Goal: Information Seeking & Learning: Learn about a topic

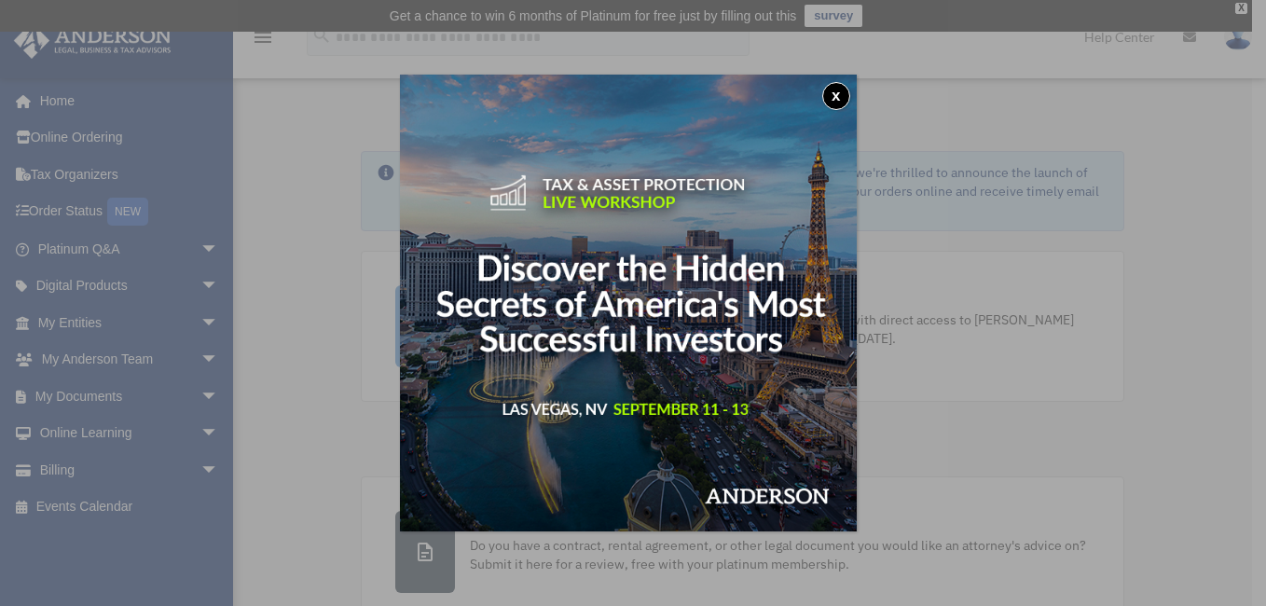
click at [840, 92] on button "x" at bounding box center [836, 96] width 28 height 28
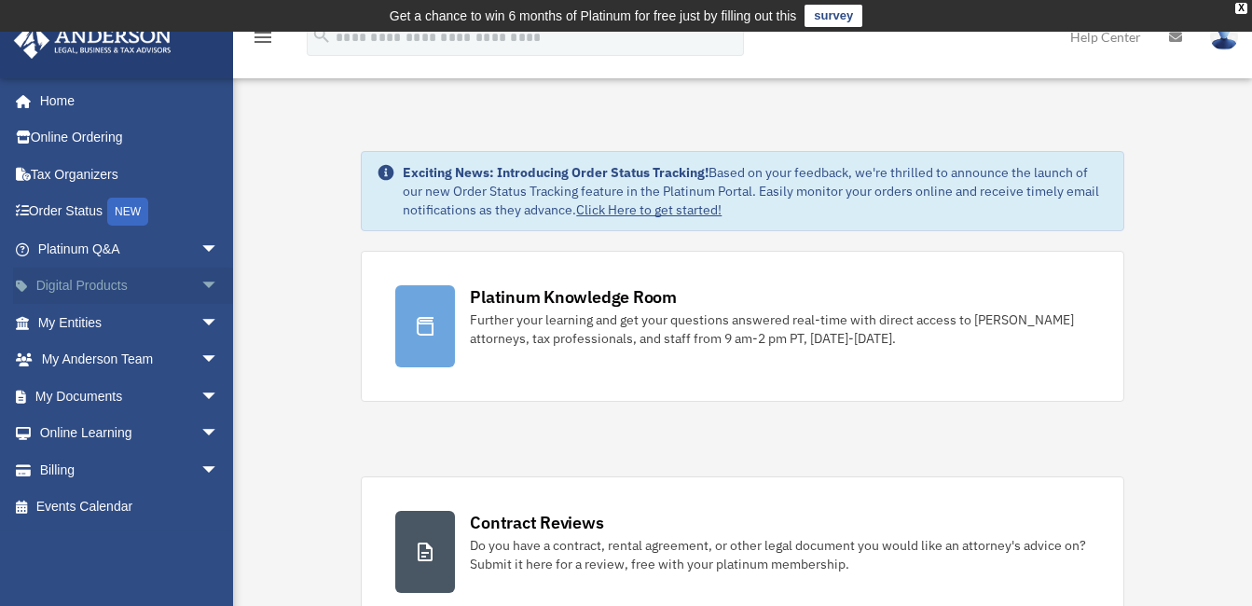
click at [200, 280] on span "arrow_drop_down" at bounding box center [218, 286] width 37 height 38
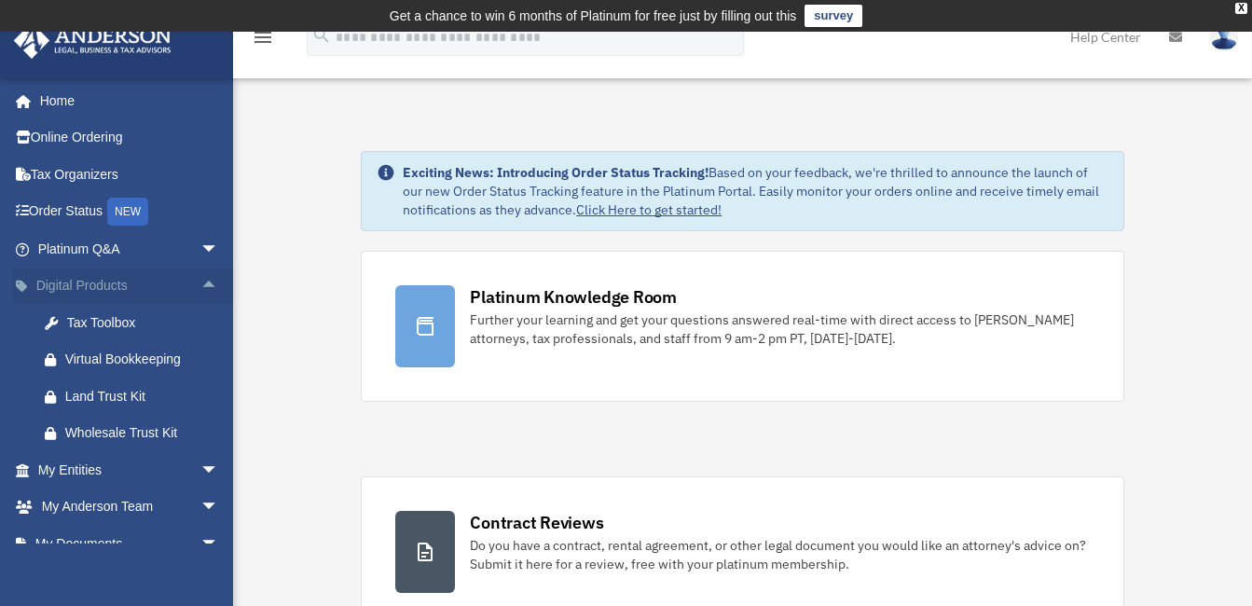
click at [200, 280] on span "arrow_drop_up" at bounding box center [218, 286] width 37 height 38
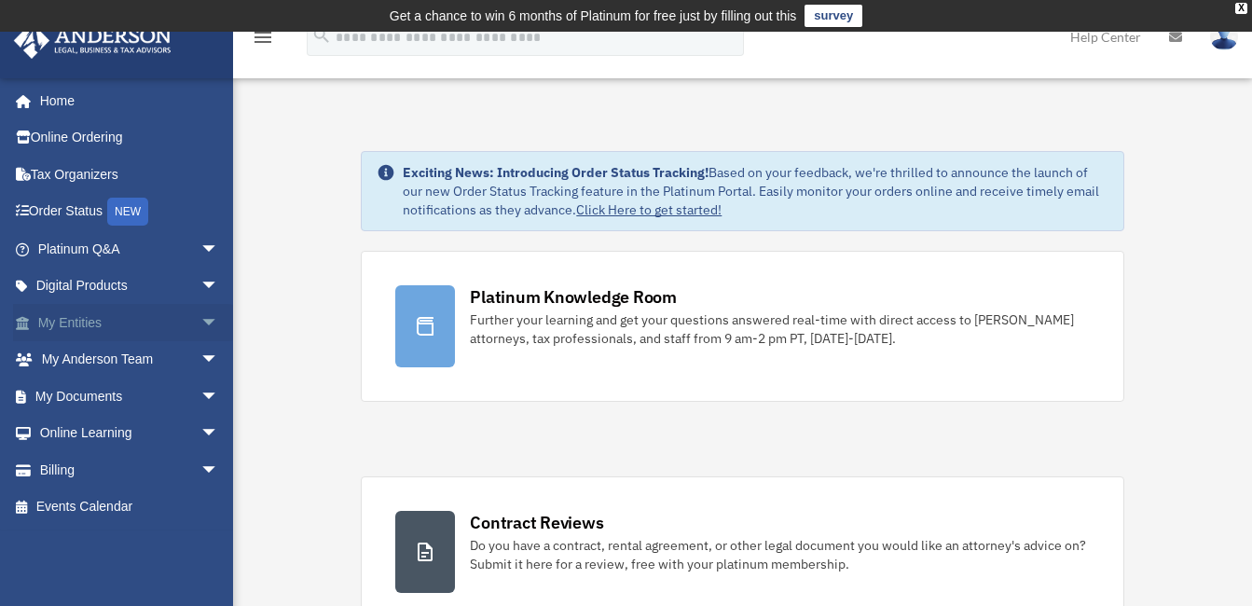
click at [200, 325] on span "arrow_drop_down" at bounding box center [218, 323] width 37 height 38
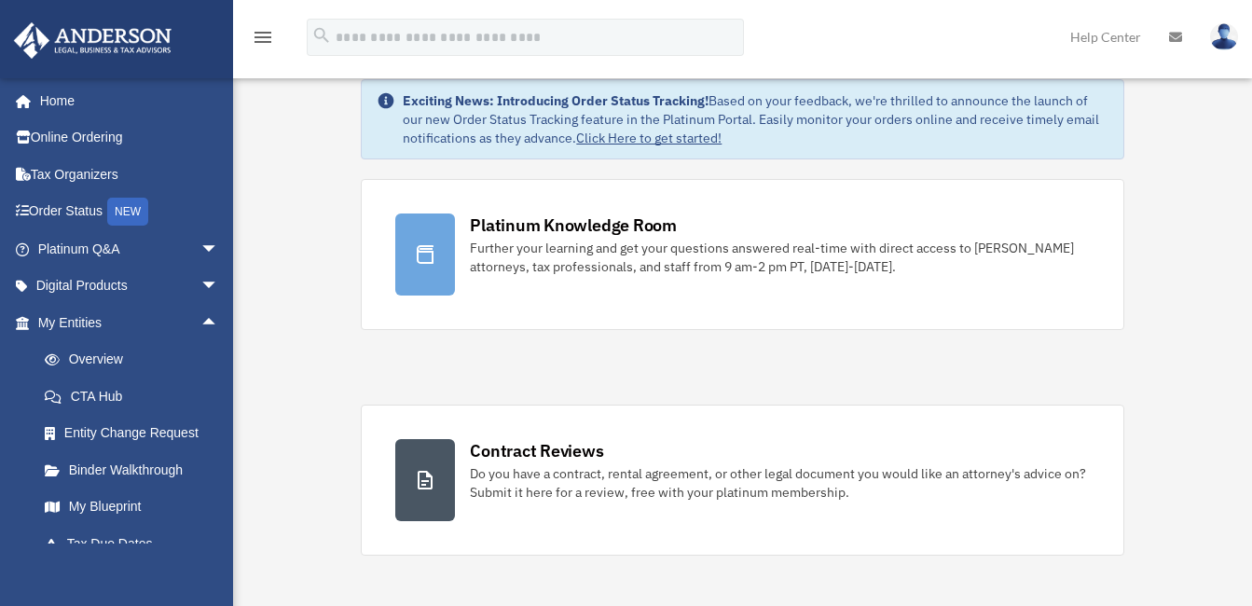
scroll to position [103, 0]
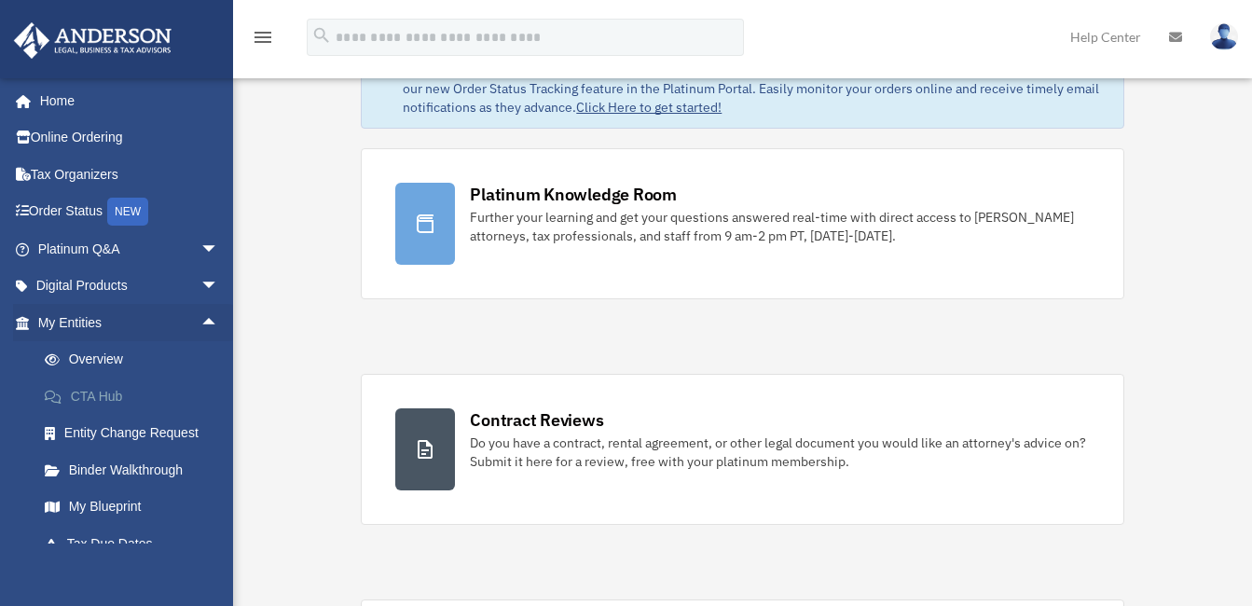
click at [161, 399] on link "CTA Hub" at bounding box center [136, 395] width 221 height 37
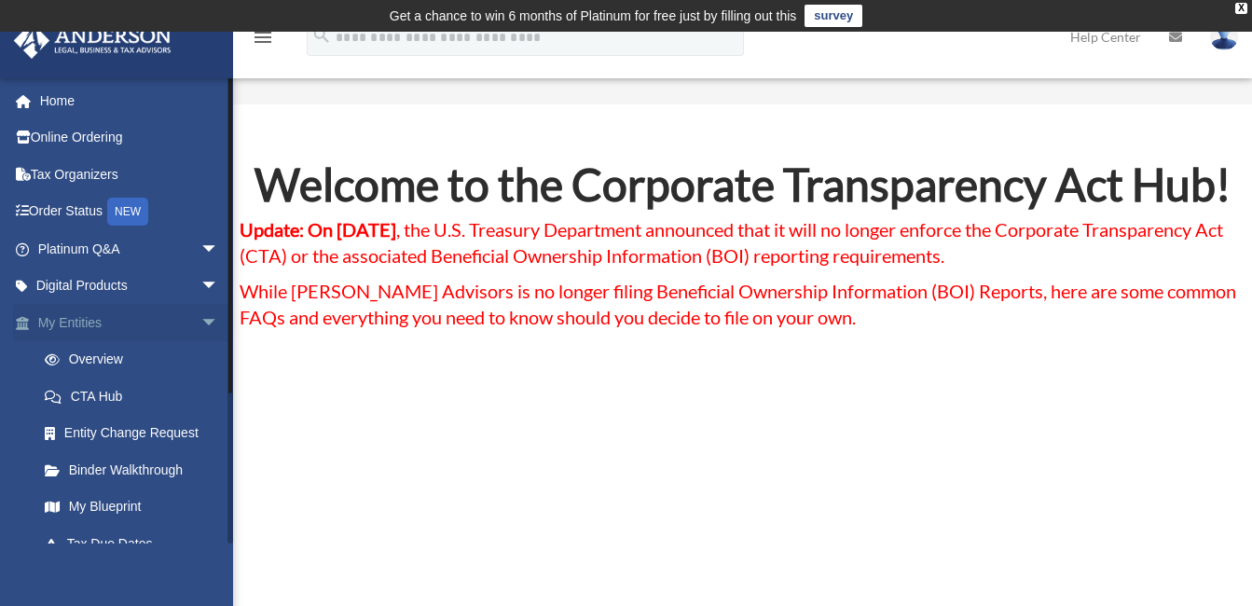
click at [200, 312] on span "arrow_drop_down" at bounding box center [218, 323] width 37 height 38
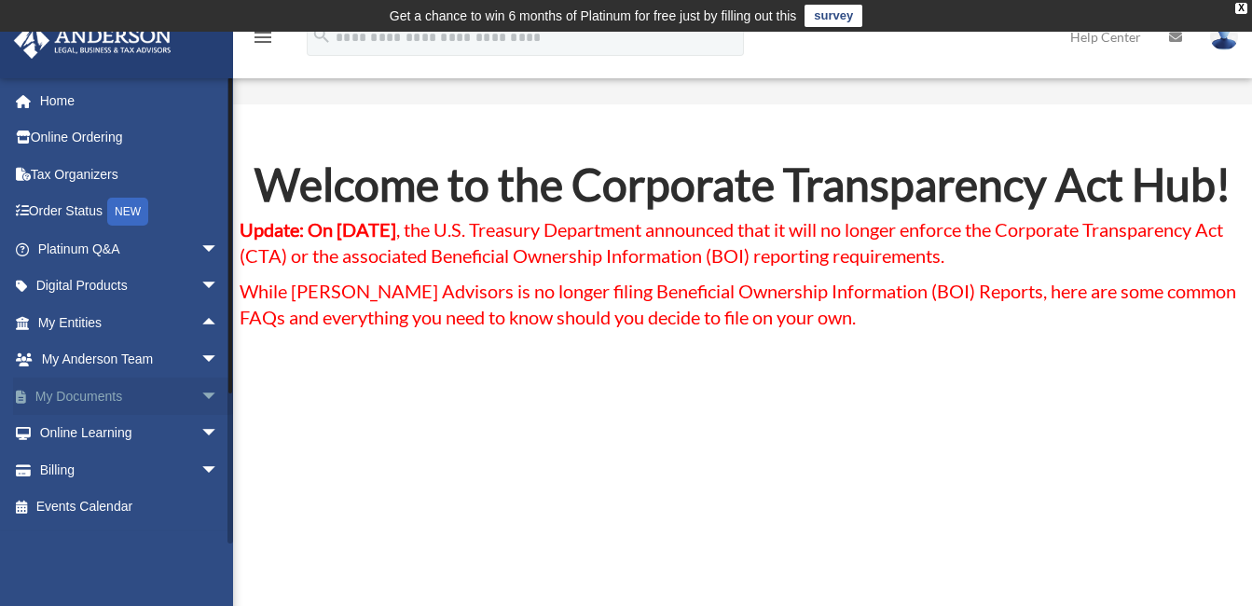
click at [200, 397] on span "arrow_drop_down" at bounding box center [218, 396] width 37 height 38
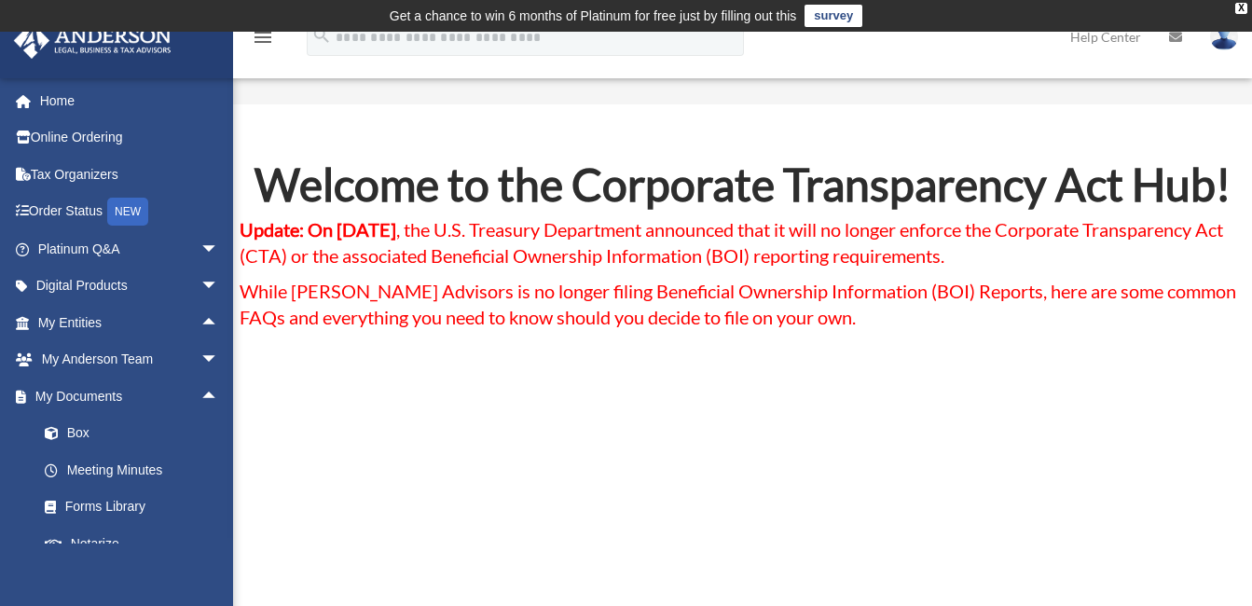
click at [145, 580] on div "colinpokeefe@gmail.com Sign Out celticolin13@yahoo.com Home Online Ordering Tax…" at bounding box center [116, 380] width 233 height 606
drag, startPoint x: 145, startPoint y: 580, endPoint x: 313, endPoint y: 472, distance: 199.6
click at [106, 104] on link "Home" at bounding box center [130, 100] width 234 height 37
